Goal: Information Seeking & Learning: Learn about a topic

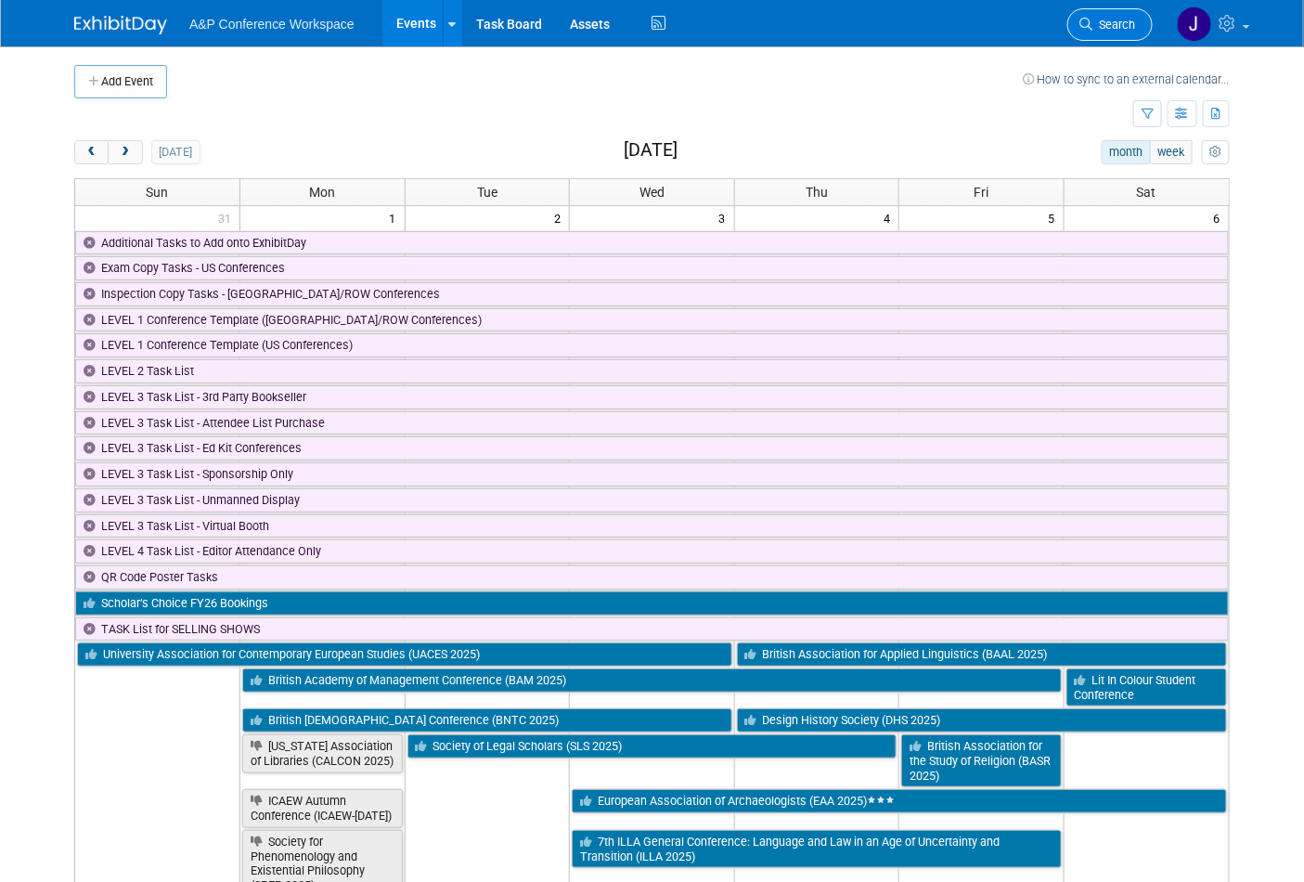
click at [1080, 23] on link "Search" at bounding box center [1109, 24] width 85 height 32
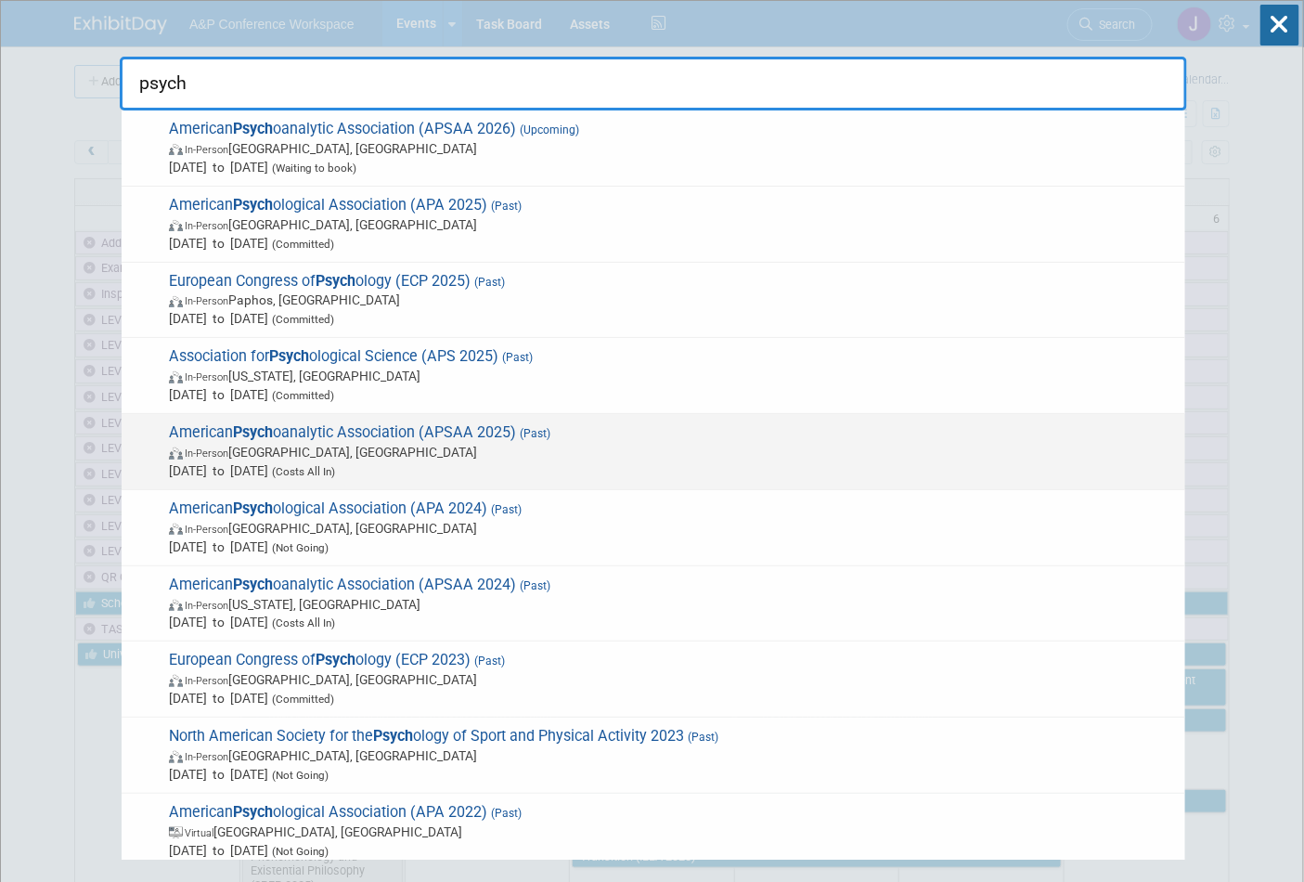
type input "psych"
click at [329, 440] on span "American Psych oanalytic Association (APSAA 2025) (Past) In-Person San Francisc…" at bounding box center [669, 451] width 1013 height 57
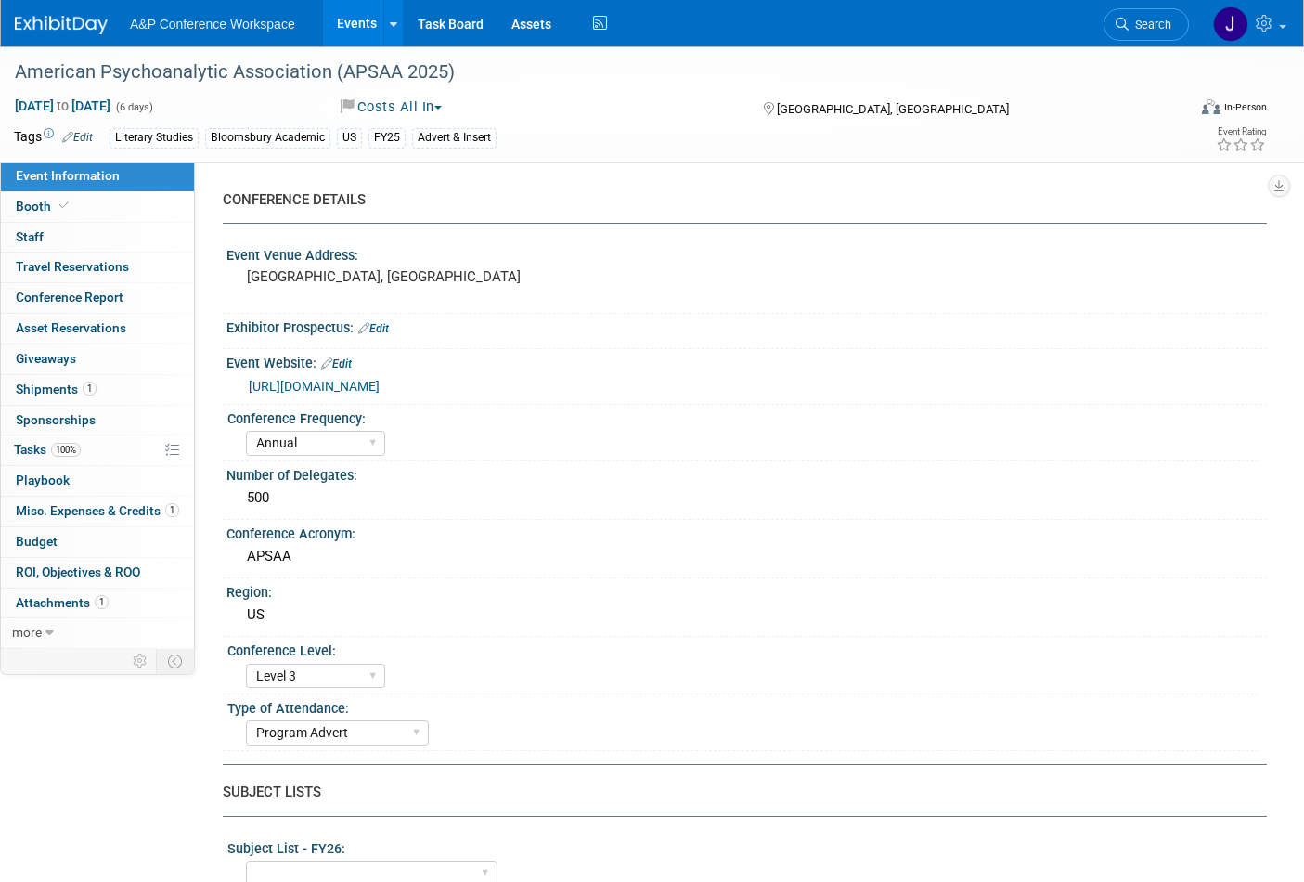
select select "Annual"
select select "Level 3"
select select "Program Advert"
select select "Amanda Oney"
select select "[PERSON_NAME]"
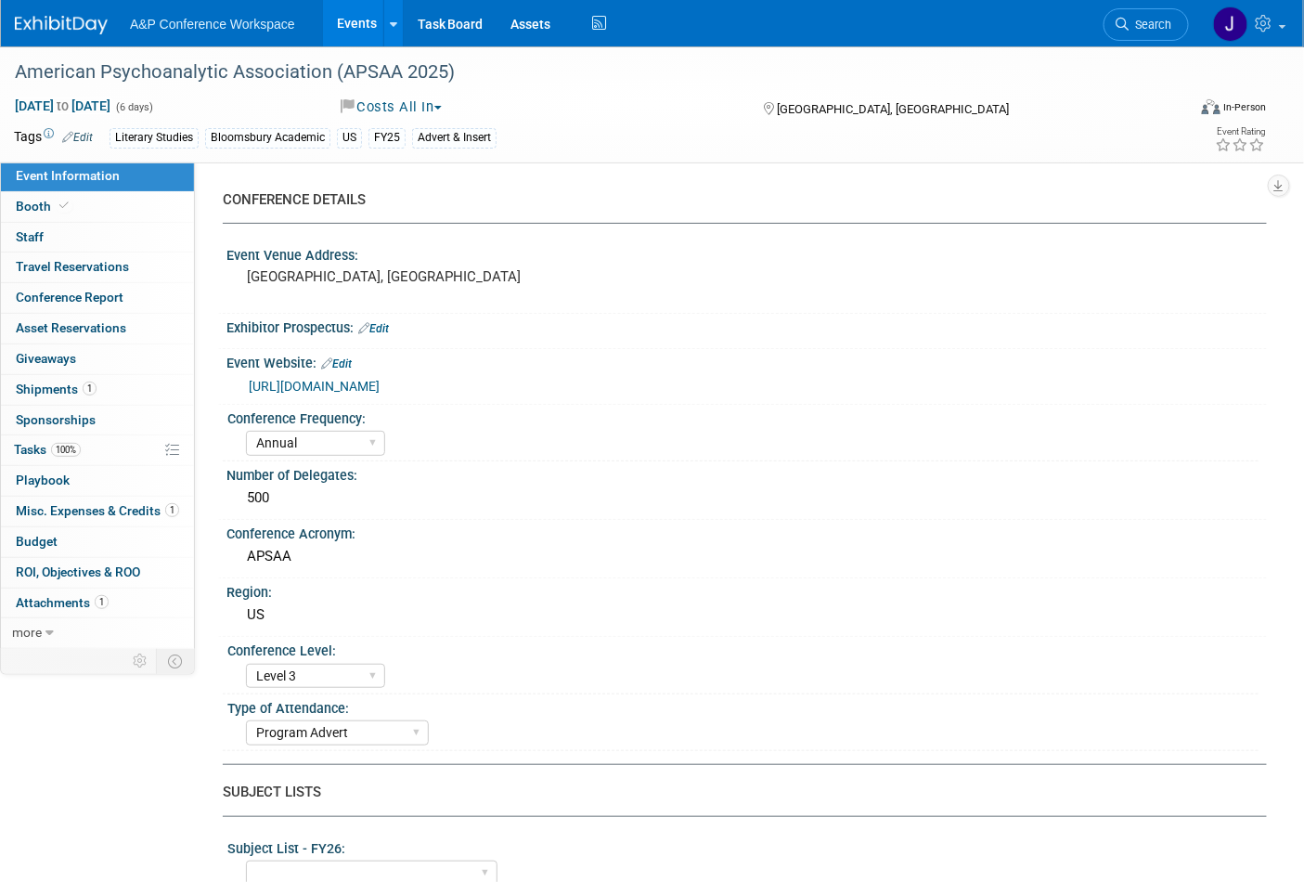
click at [1145, 32] on link "Search" at bounding box center [1146, 24] width 85 height 32
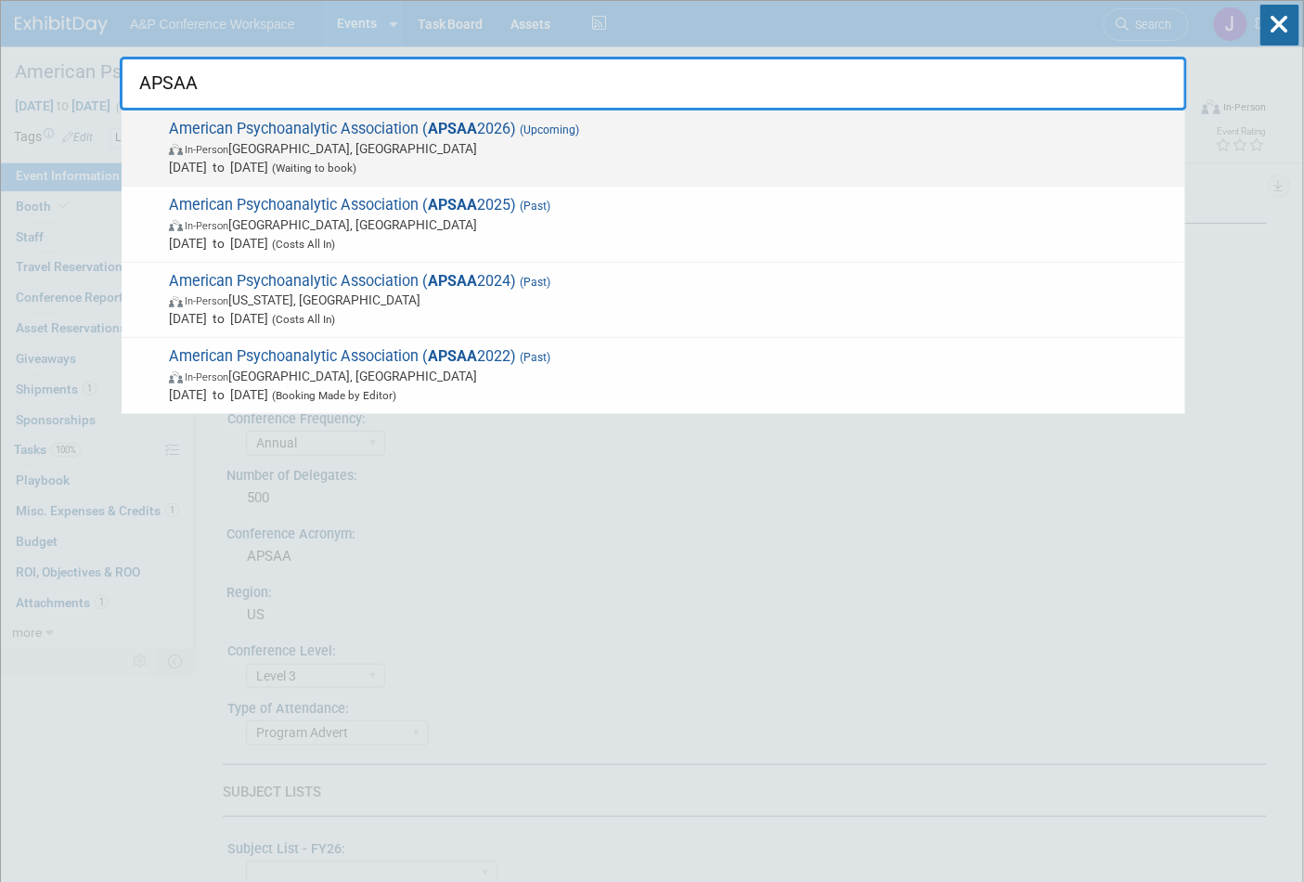
type input "APSAA"
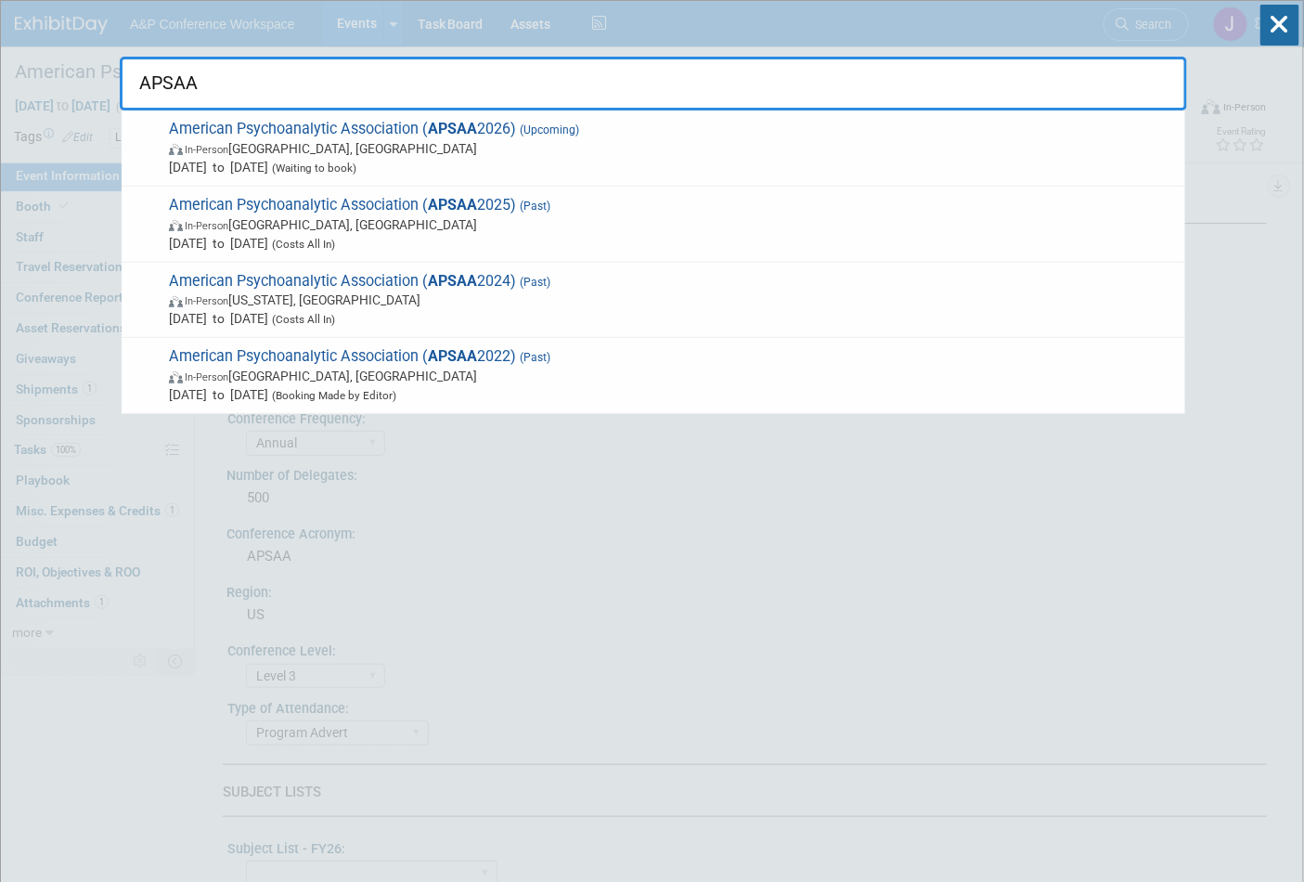
click at [285, 143] on span "In-Person San Francisco, CA" at bounding box center [672, 148] width 1007 height 19
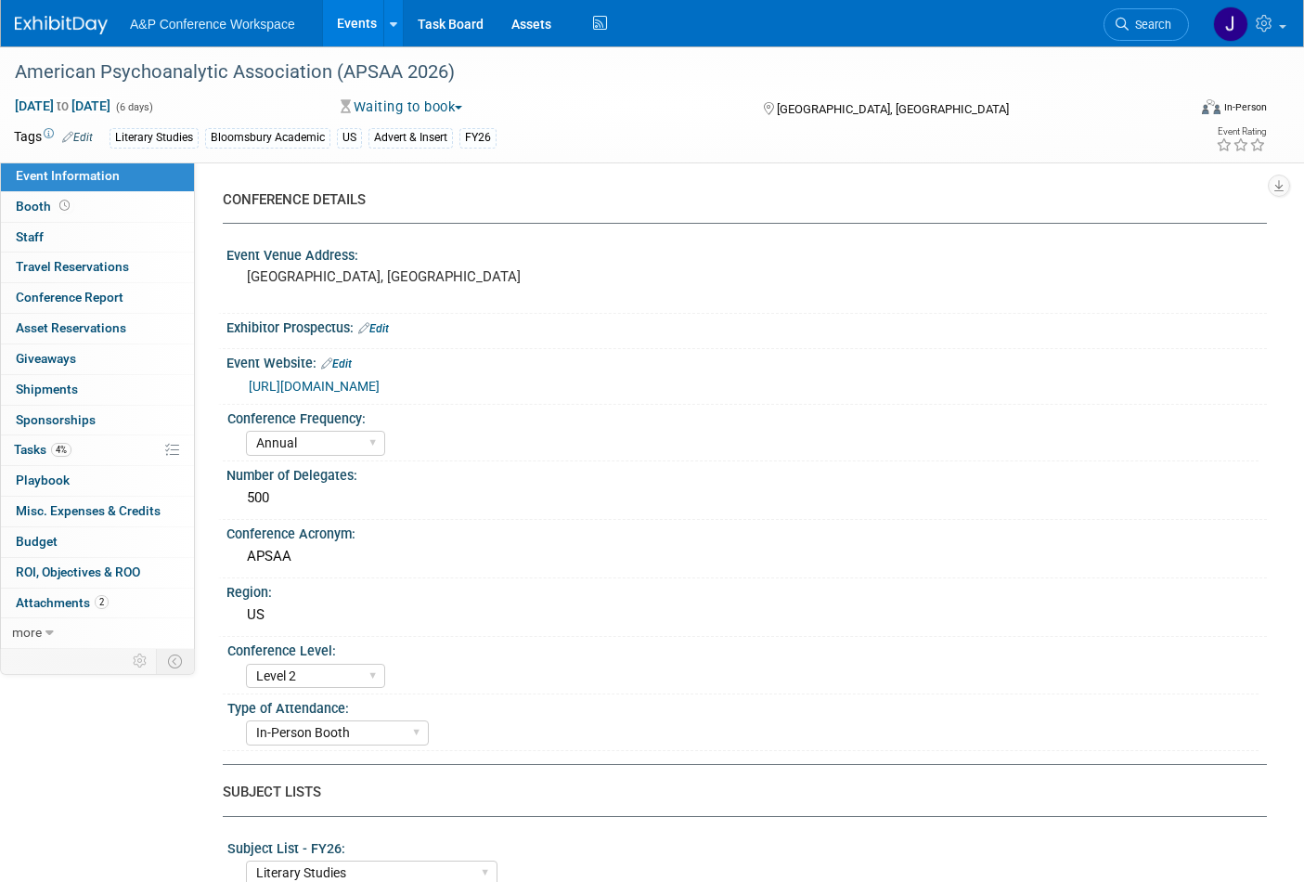
select select "Annual"
select select "Level 2"
select select "In-Person Booth"
select select "Literary Studies"
select select "Bloomsbury Academic"
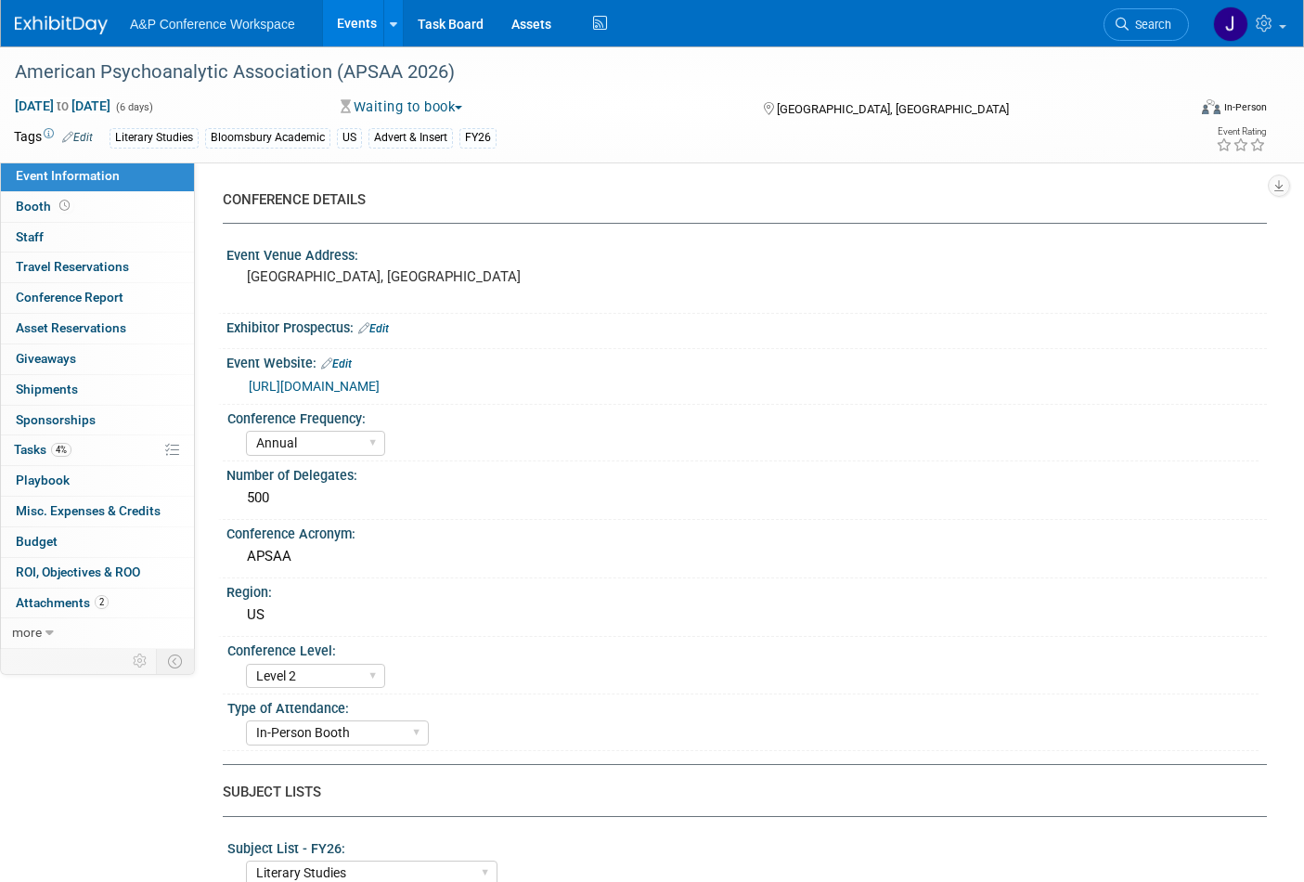
select select "[PERSON_NAME]"
select select "Networking/Commissioning"
click at [33, 202] on span "Booth" at bounding box center [45, 206] width 58 height 15
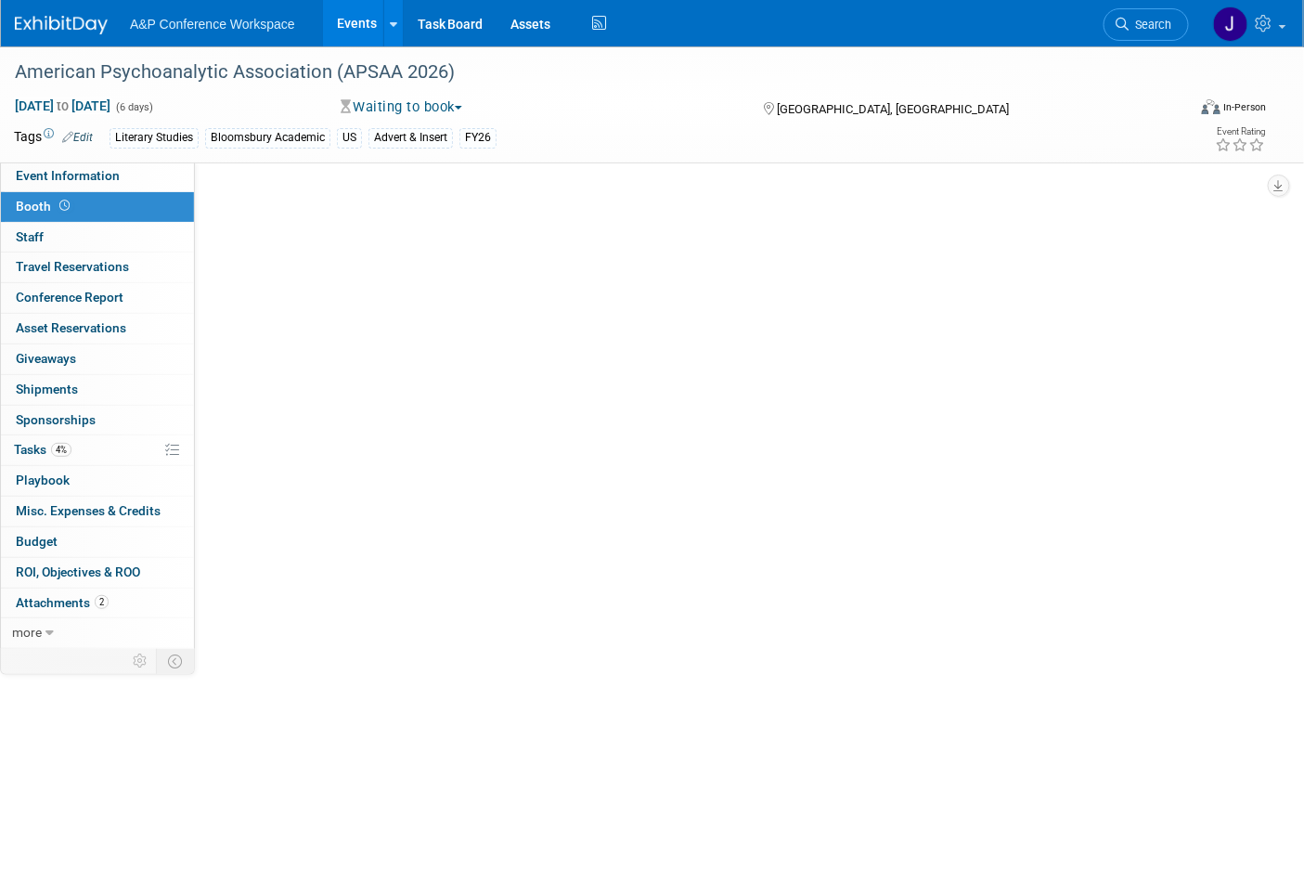
select select "CUAP"
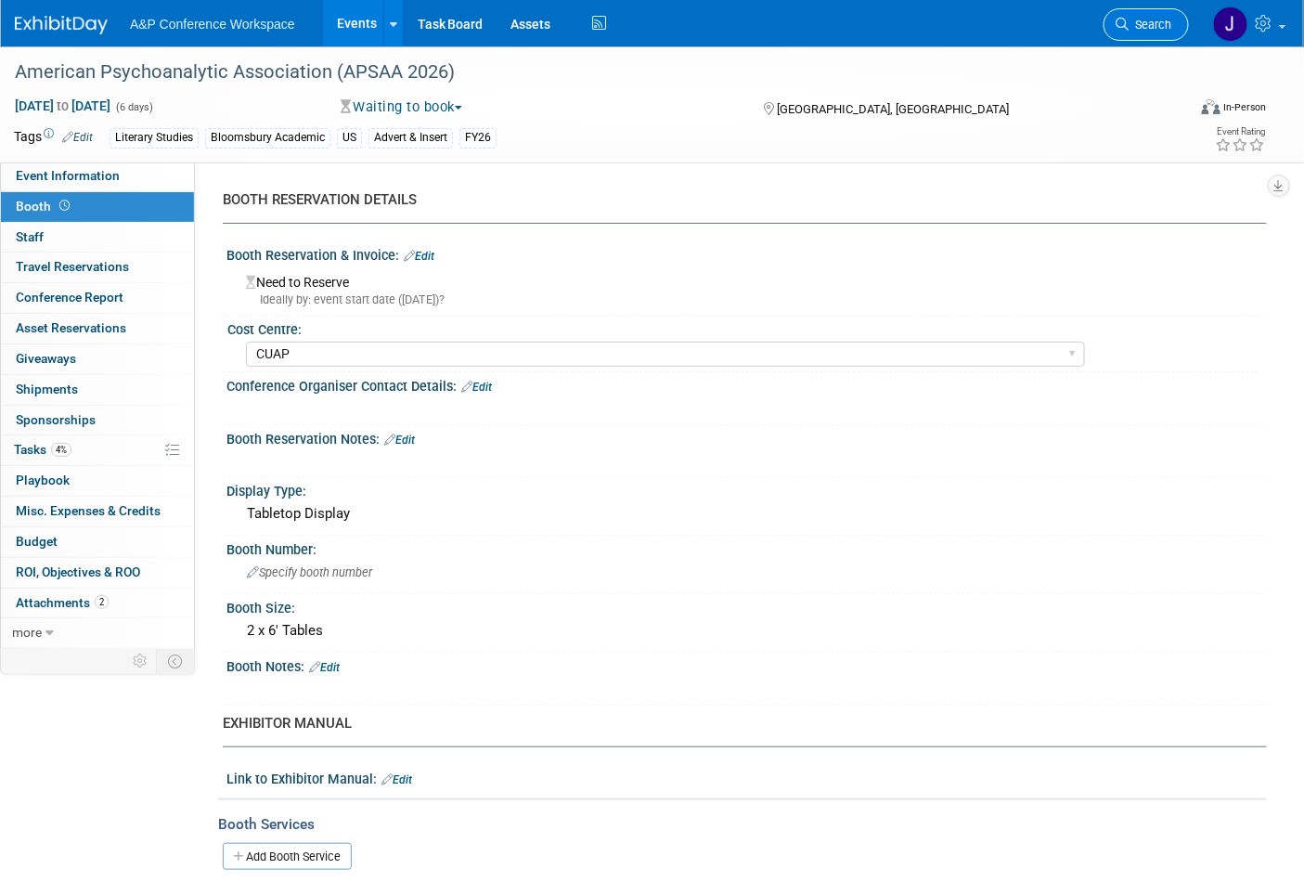
click at [1166, 24] on span "Search" at bounding box center [1150, 25] width 43 height 14
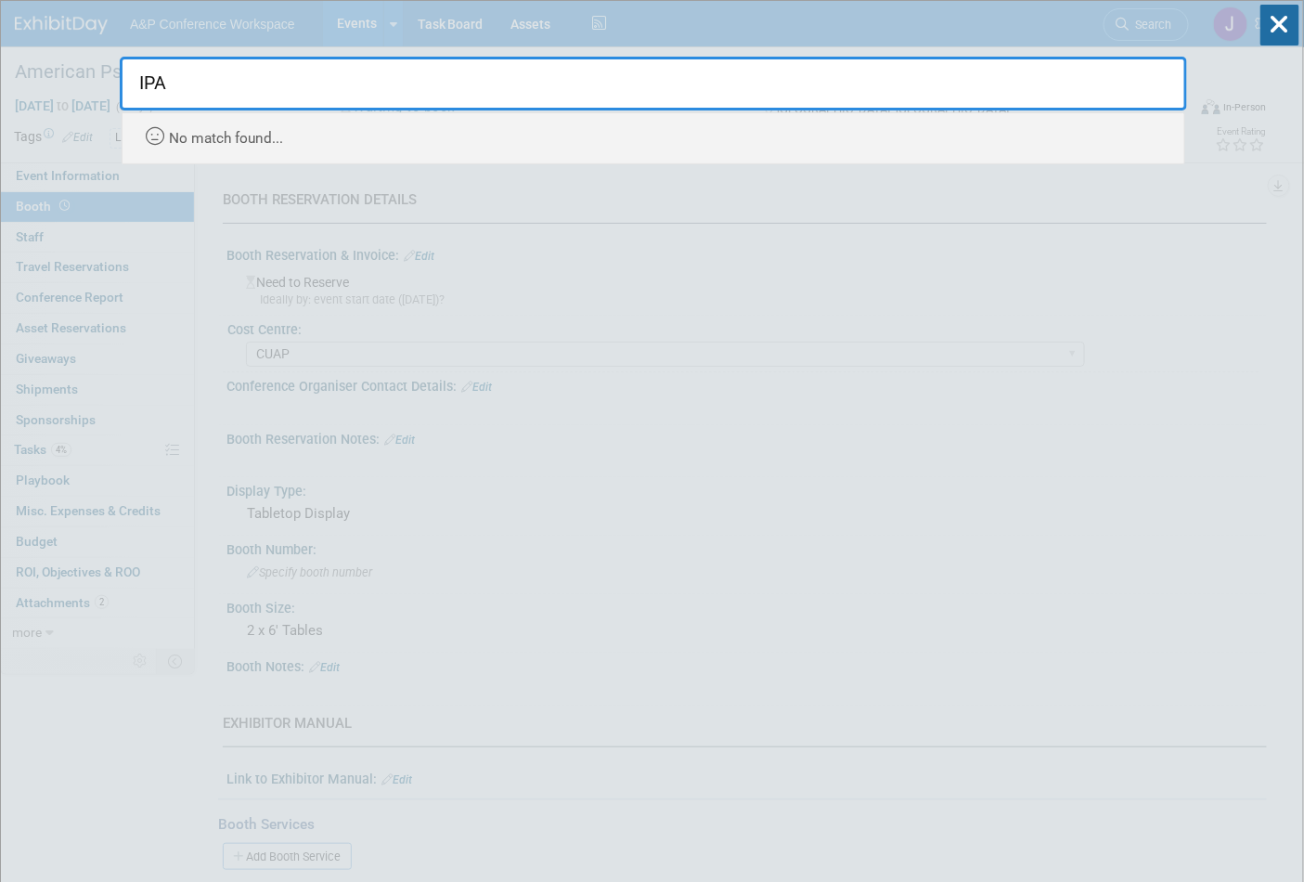
type input "IPA"
